Goal: Information Seeking & Learning: Learn about a topic

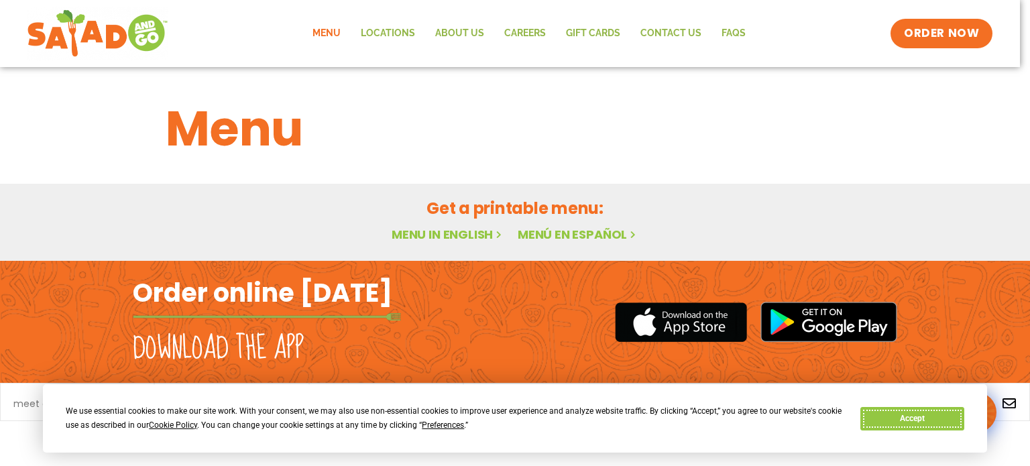
click at [928, 417] on button "Accept" at bounding box center [912, 418] width 103 height 23
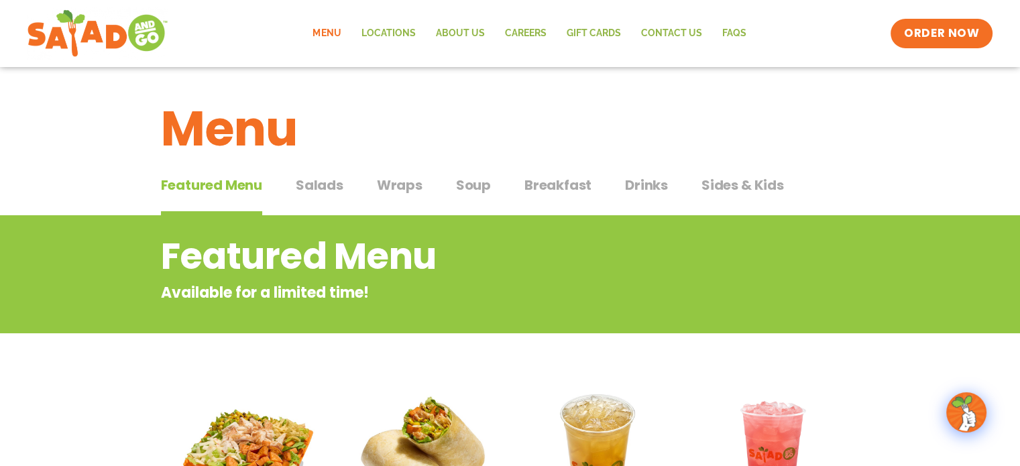
click at [315, 186] on span "Salads" at bounding box center [320, 185] width 48 height 20
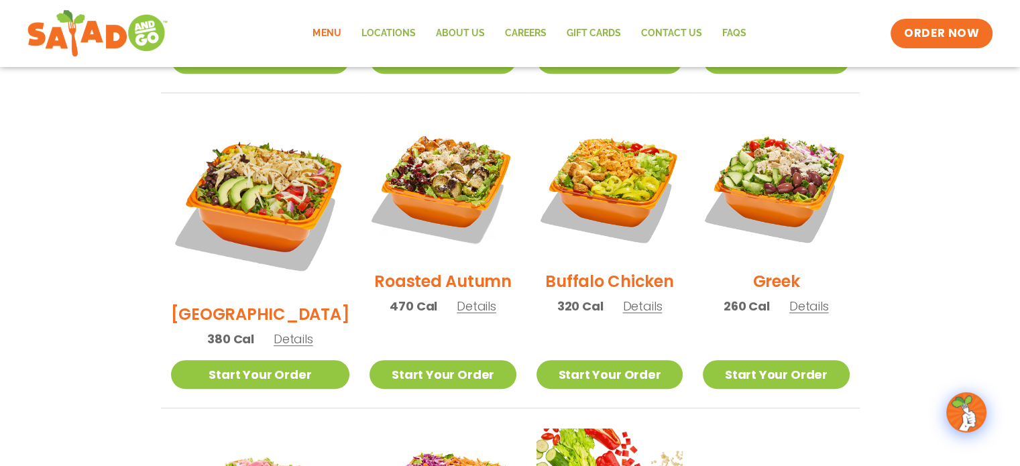
scroll to position [671, 0]
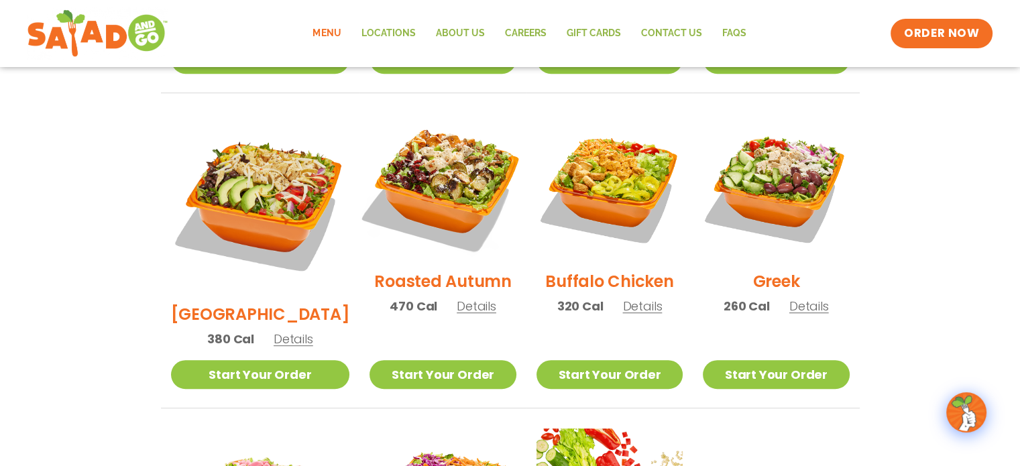
click at [425, 179] on img at bounding box center [443, 187] width 172 height 172
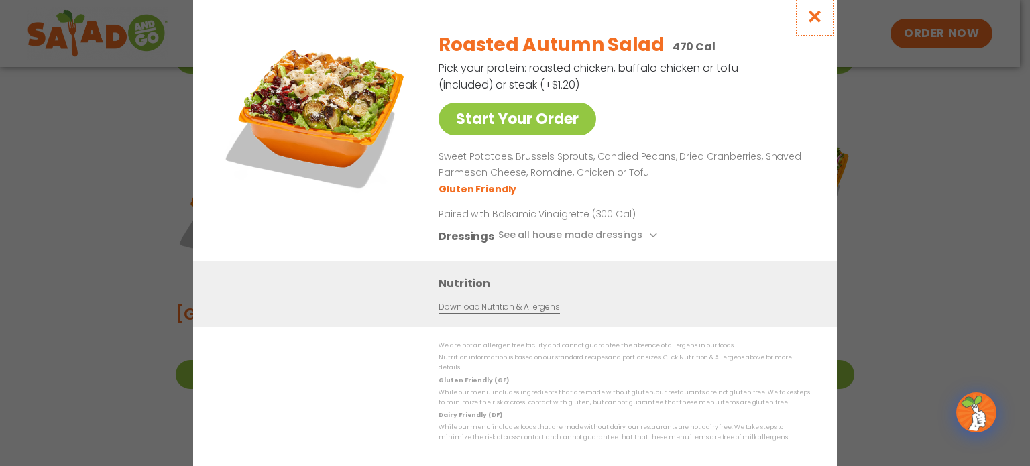
click at [816, 21] on icon "Close modal" at bounding box center [815, 16] width 17 height 14
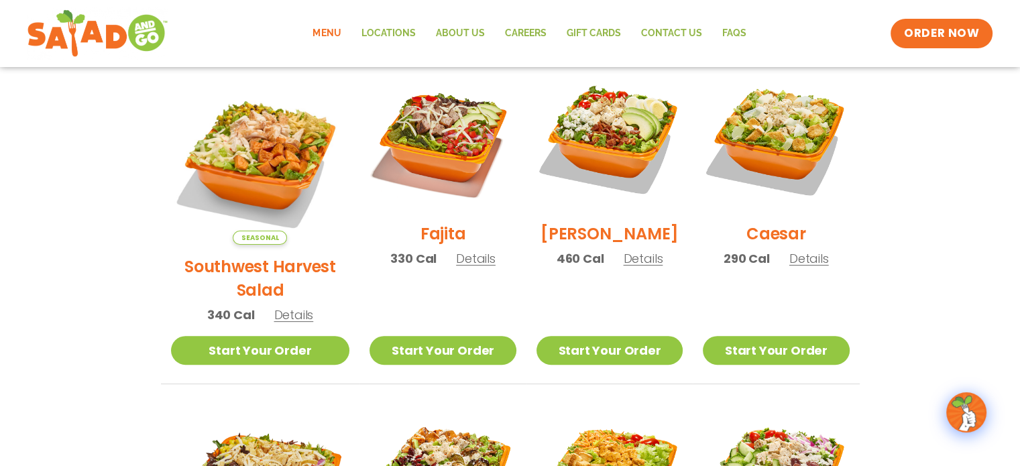
scroll to position [402, 0]
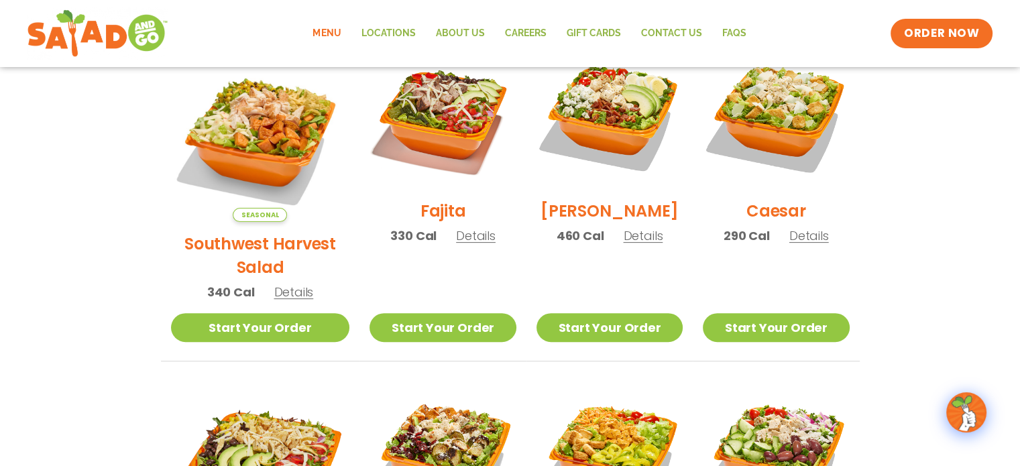
click at [816, 244] on span "Details" at bounding box center [810, 235] width 40 height 17
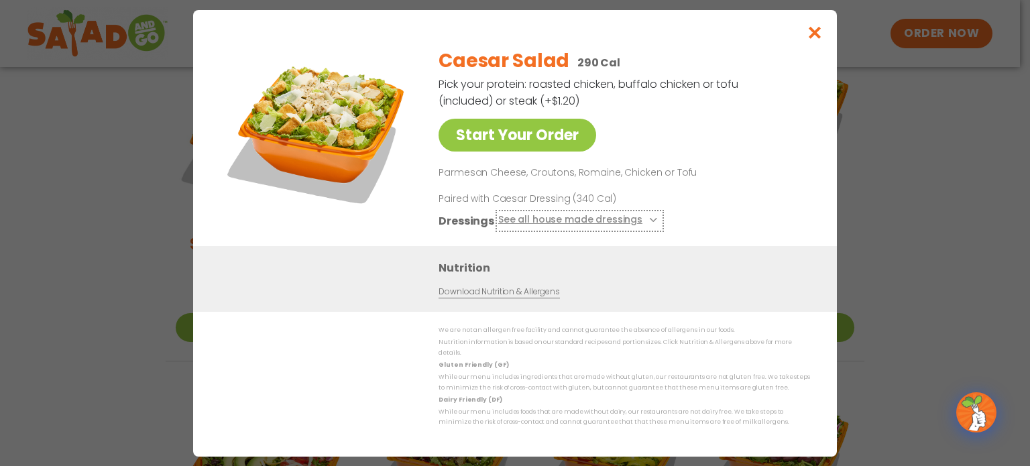
click at [601, 225] on button "See all house made dressings" at bounding box center [579, 220] width 163 height 17
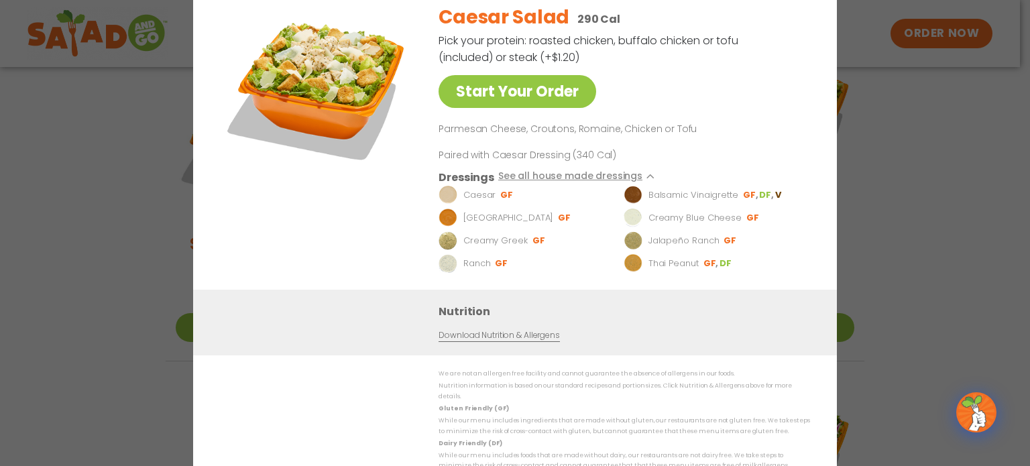
click at [958, 195] on div "Start Your Order Caesar Salad 290 Cal Pick your protein: roasted chicken, buffa…" at bounding box center [515, 233] width 1030 height 466
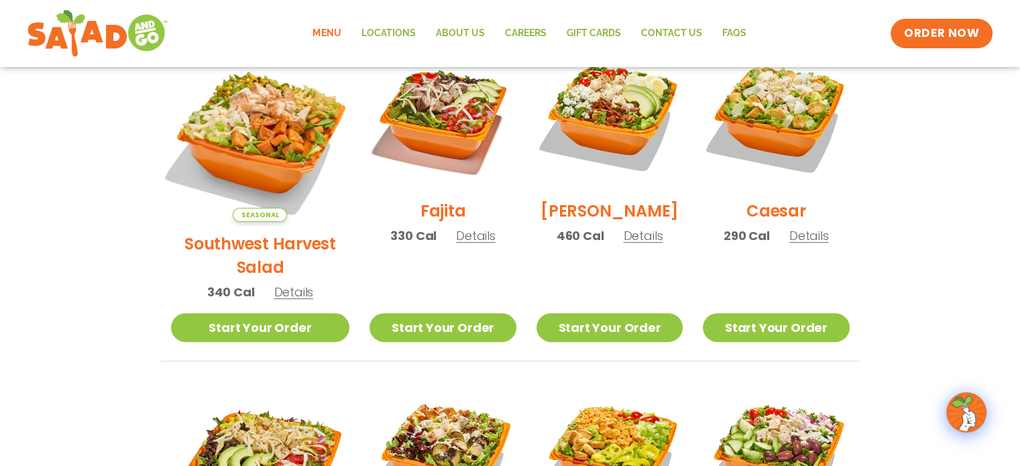
click at [224, 118] on img at bounding box center [260, 133] width 210 height 210
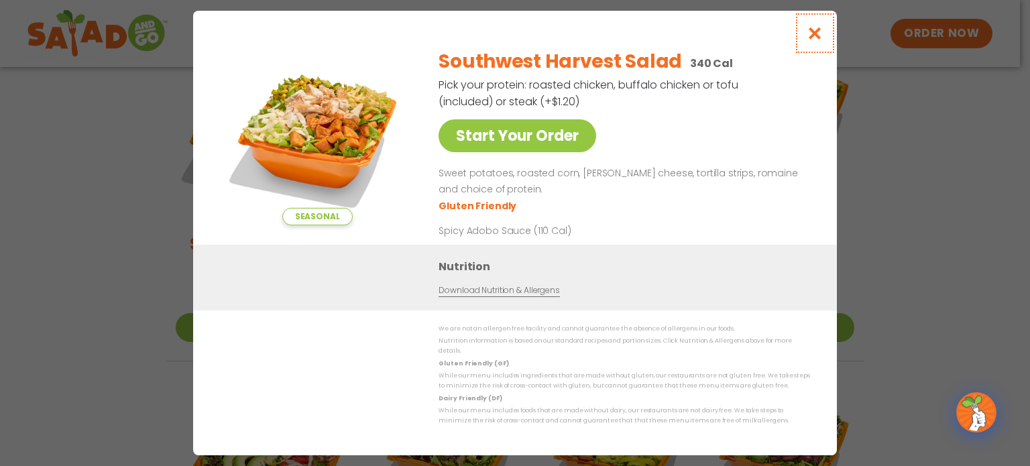
click at [815, 35] on icon "Close modal" at bounding box center [815, 33] width 17 height 14
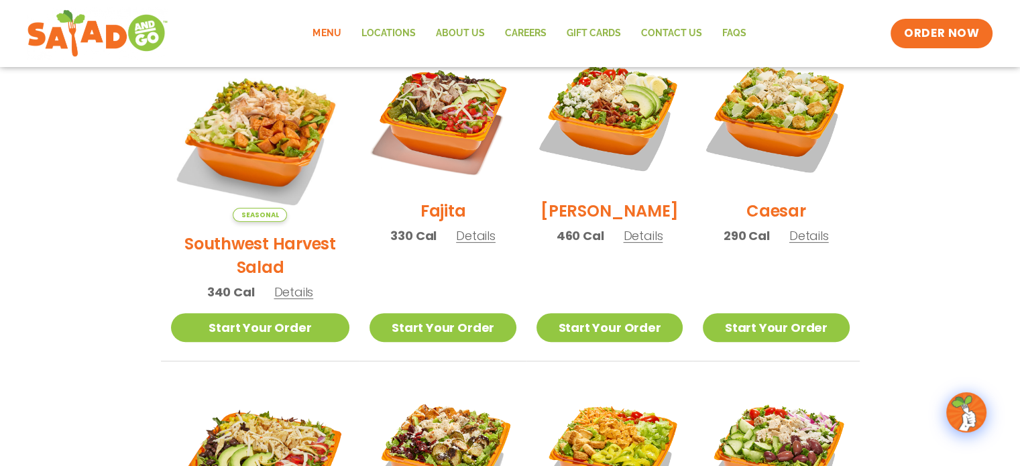
click at [939, 156] on section "Salads Our house-made dressings make our huge portions even more delicious. Goo…" at bounding box center [510, 402] width 1020 height 1179
click at [634, 244] on span "Details" at bounding box center [643, 235] width 40 height 17
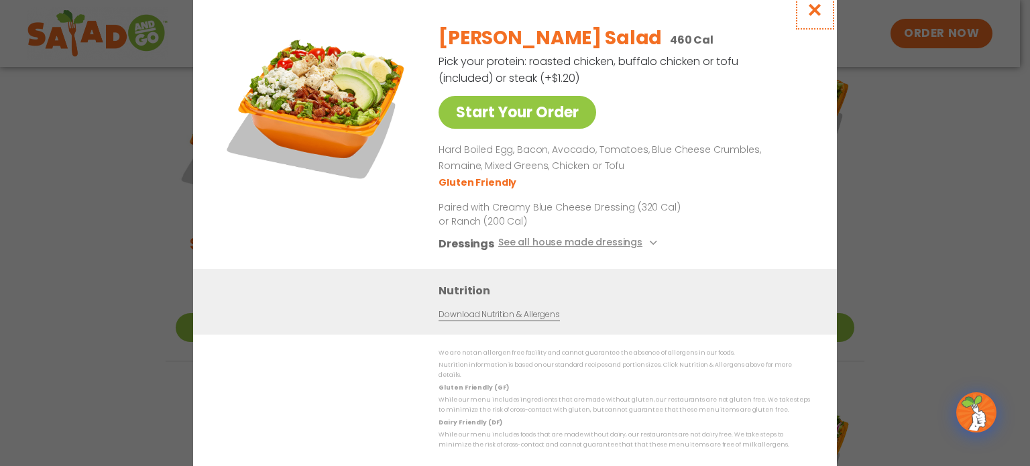
click at [810, 13] on icon "Close modal" at bounding box center [815, 10] width 17 height 14
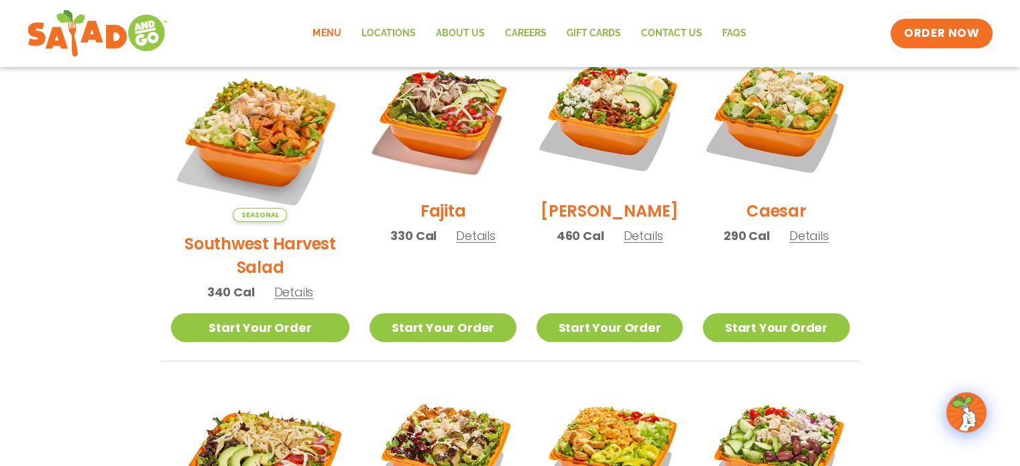
click at [896, 136] on section "Salads Our house-made dressings make our huge portions even more delicious. Goo…" at bounding box center [510, 402] width 1020 height 1179
